Goal: Find specific page/section: Find specific page/section

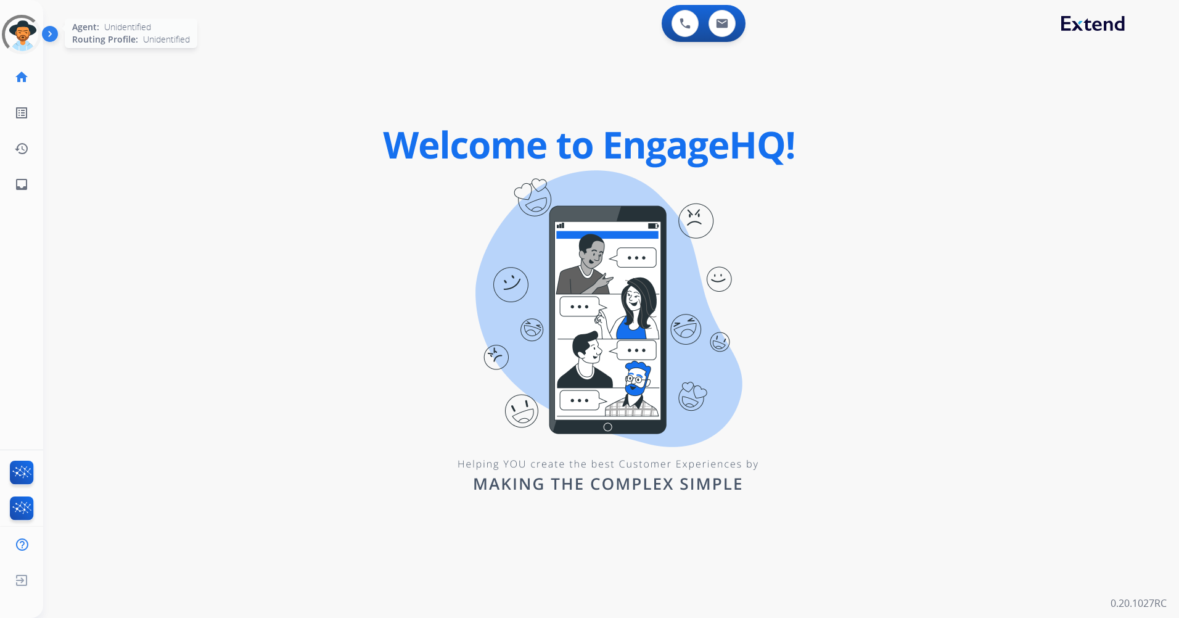
click at [19, 39] on div at bounding box center [21, 34] width 55 height 55
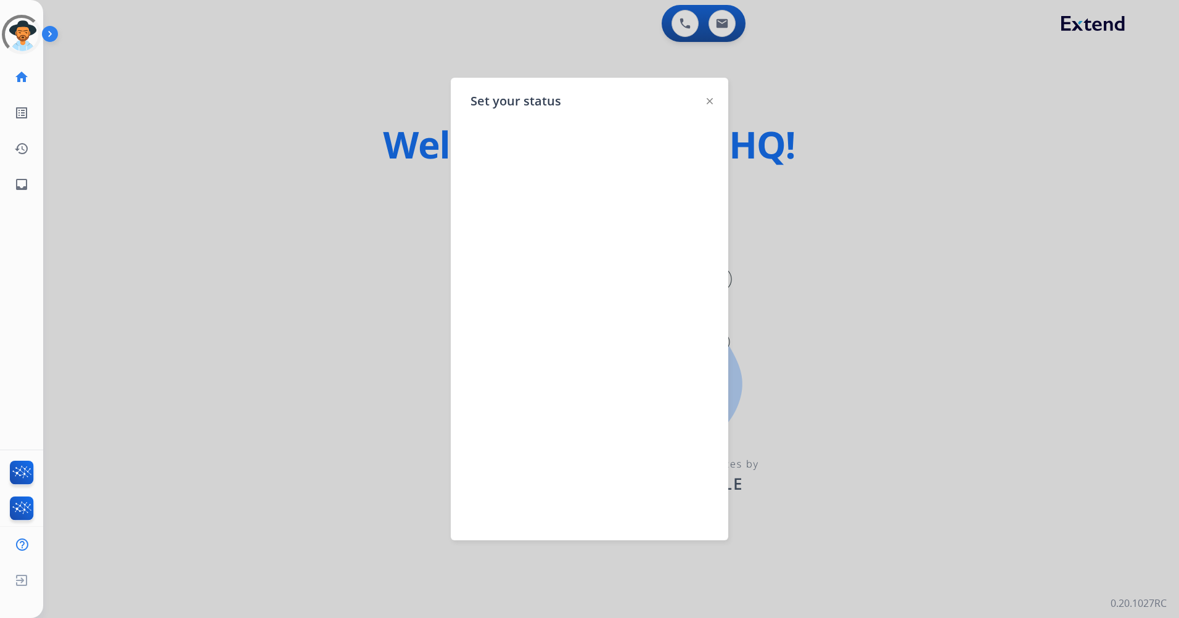
click at [709, 101] on img at bounding box center [710, 101] width 6 height 6
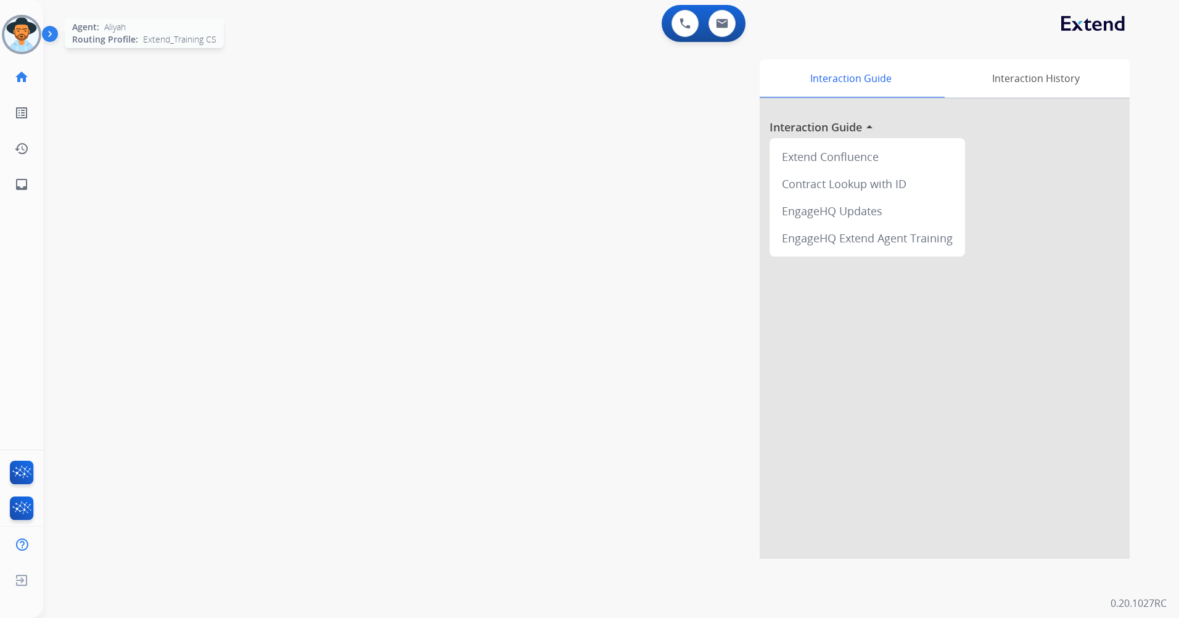
click at [30, 44] on img at bounding box center [21, 34] width 35 height 35
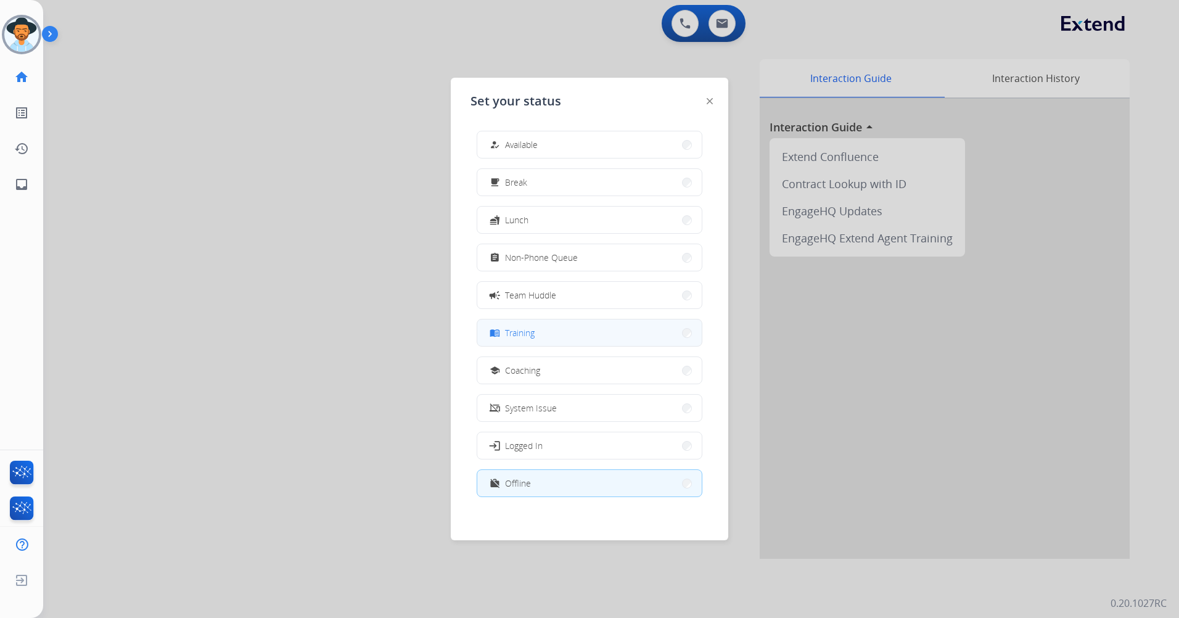
click at [590, 343] on button "menu_book Training" at bounding box center [589, 333] width 225 height 27
click at [590, 343] on div "Interaction Guide Interaction History Interaction Guide arrow_drop_up Extend Co…" at bounding box center [769, 309] width 722 height 500
